Goal: Information Seeking & Learning: Learn about a topic

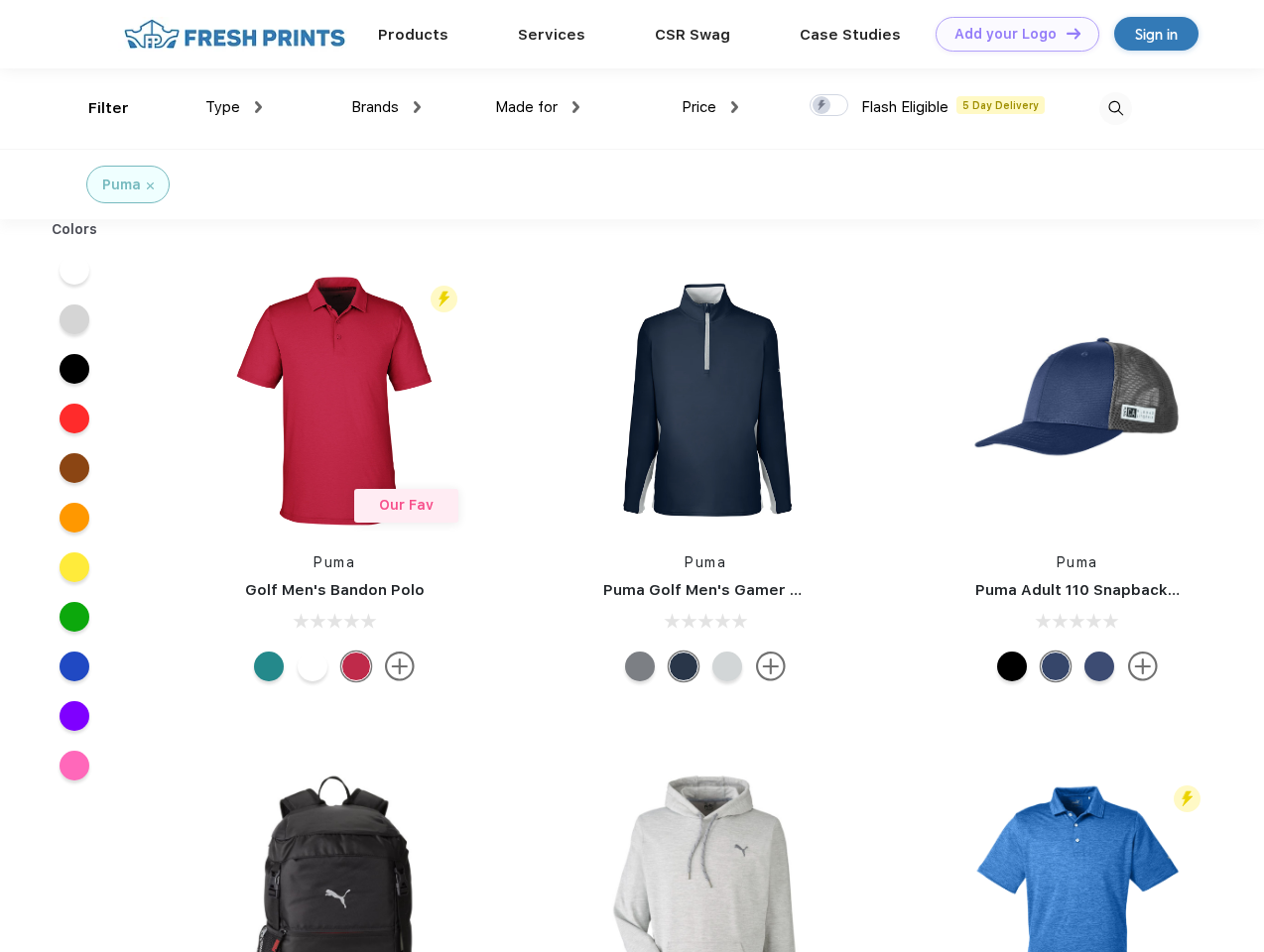
click at [1009, 34] on link "Add your Logo Design Tool" at bounding box center [1017, 34] width 164 height 35
click at [0, 0] on div "Design Tool" at bounding box center [0, 0] width 0 height 0
click at [1064, 33] on link "Add your Logo Design Tool" at bounding box center [1017, 34] width 164 height 35
click at [95, 108] on div "Filter" at bounding box center [108, 108] width 41 height 23
click at [234, 107] on span "Type" at bounding box center [223, 107] width 35 height 18
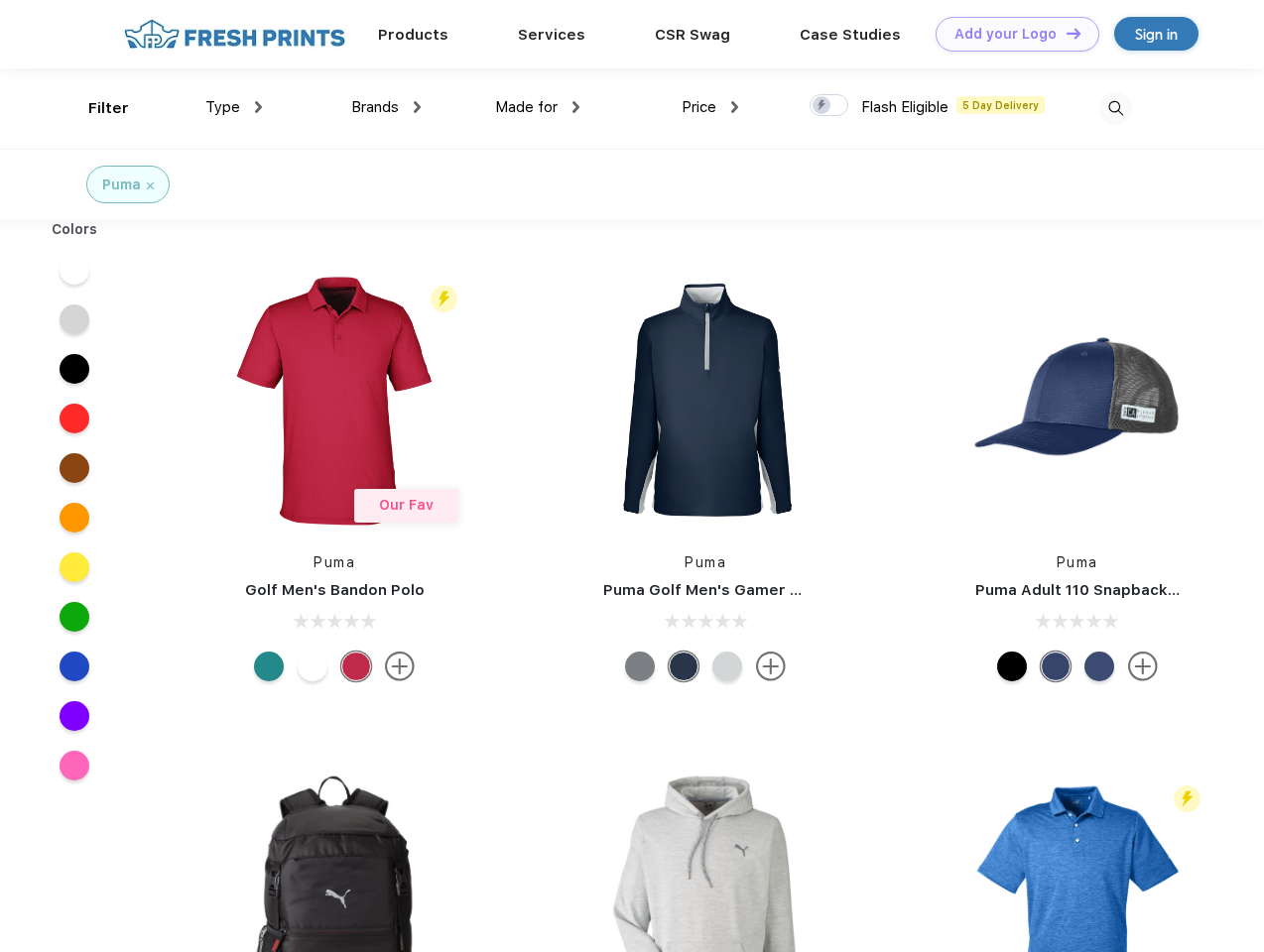
click at [386, 107] on span "Brands" at bounding box center [375, 107] width 48 height 18
click at [538, 107] on span "Made for" at bounding box center [526, 107] width 63 height 18
click at [710, 107] on span "Price" at bounding box center [699, 107] width 35 height 18
click at [830, 106] on div at bounding box center [829, 105] width 39 height 22
click at [823, 106] on input "checkbox" at bounding box center [816, 99] width 13 height 13
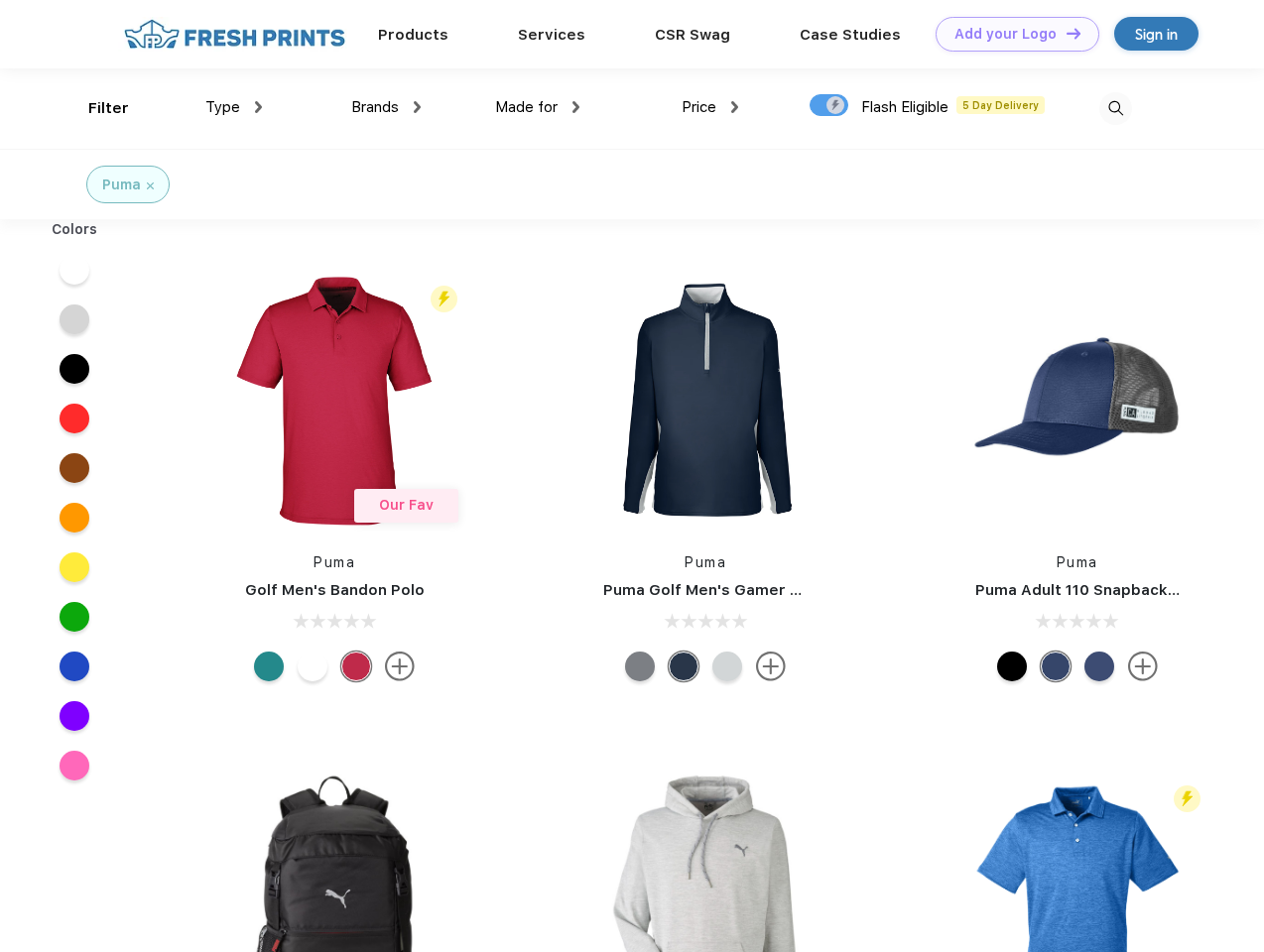
click at [1115, 108] on img at bounding box center [1115, 108] width 33 height 33
